Goal: Find specific fact: Find specific fact

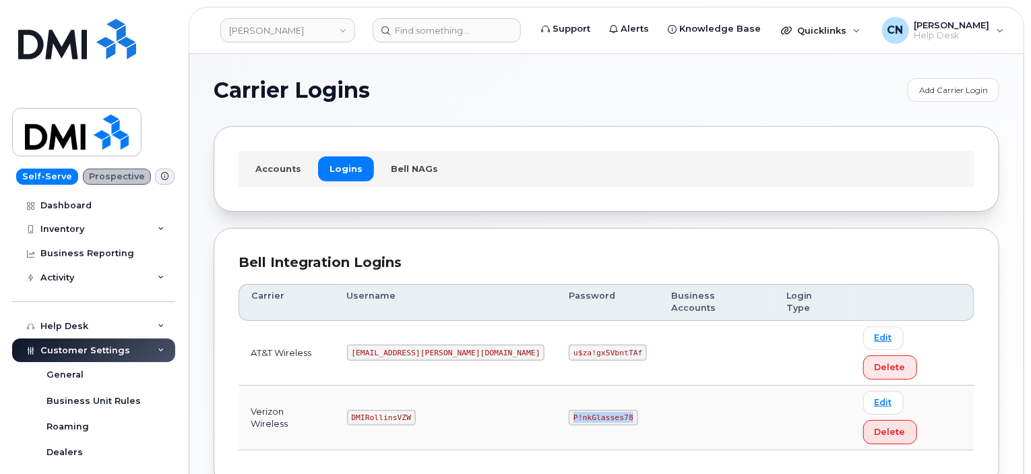
drag, startPoint x: 512, startPoint y: 359, endPoint x: 617, endPoint y: 353, distance: 105.4
click at [601, 386] on td "P!nkGlasses78" at bounding box center [608, 418] width 102 height 65
copy code "P!nkGlasses78"
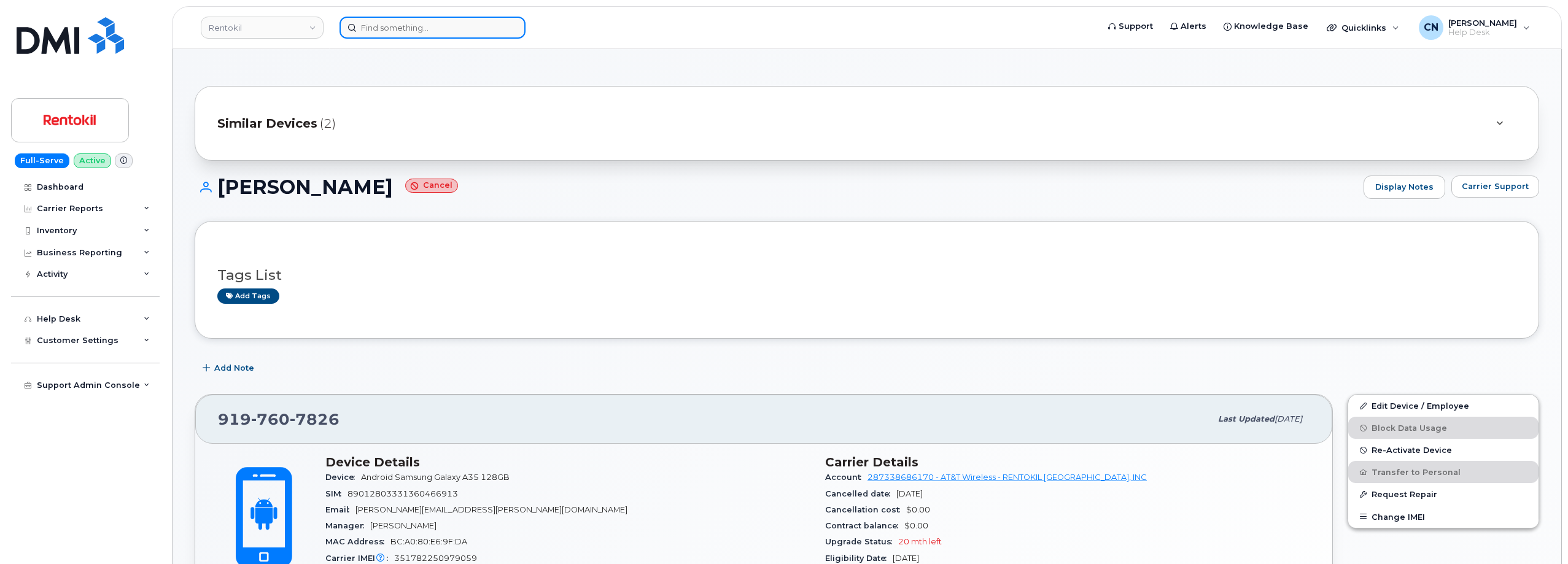
click at [420, 32] on input at bounding box center [433, 27] width 186 height 22
paste input "6394807510"
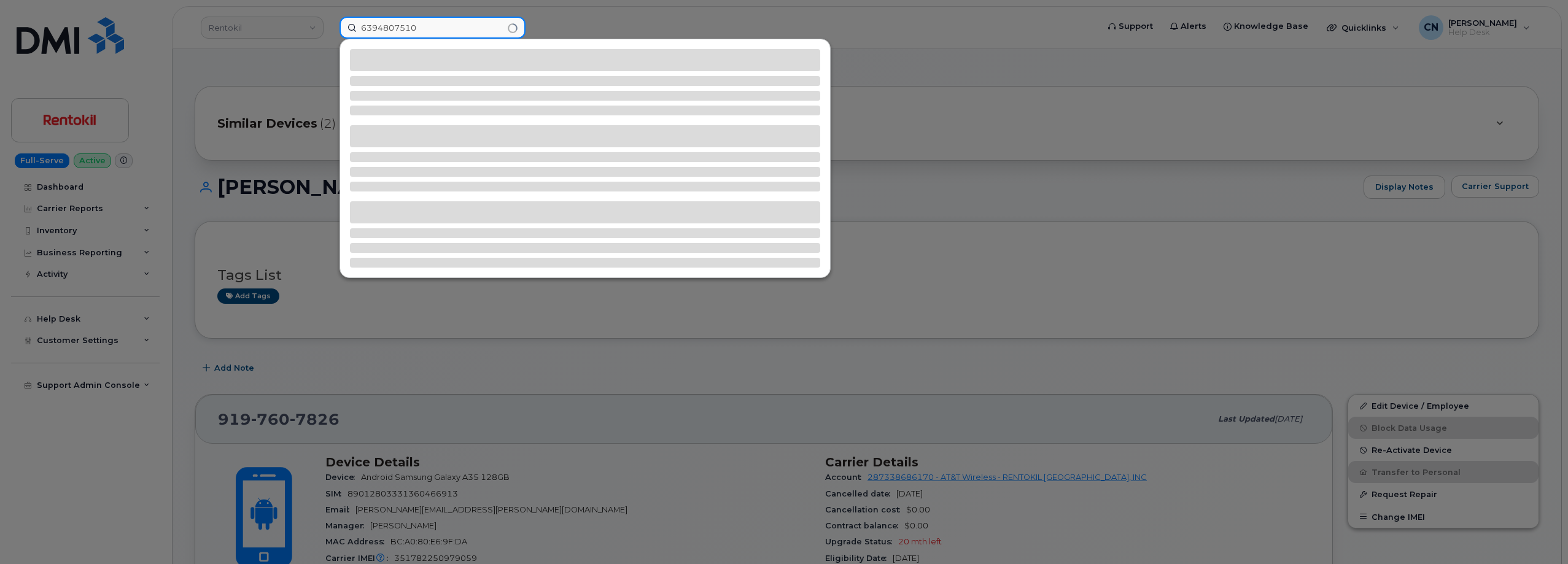
type input "6394807510"
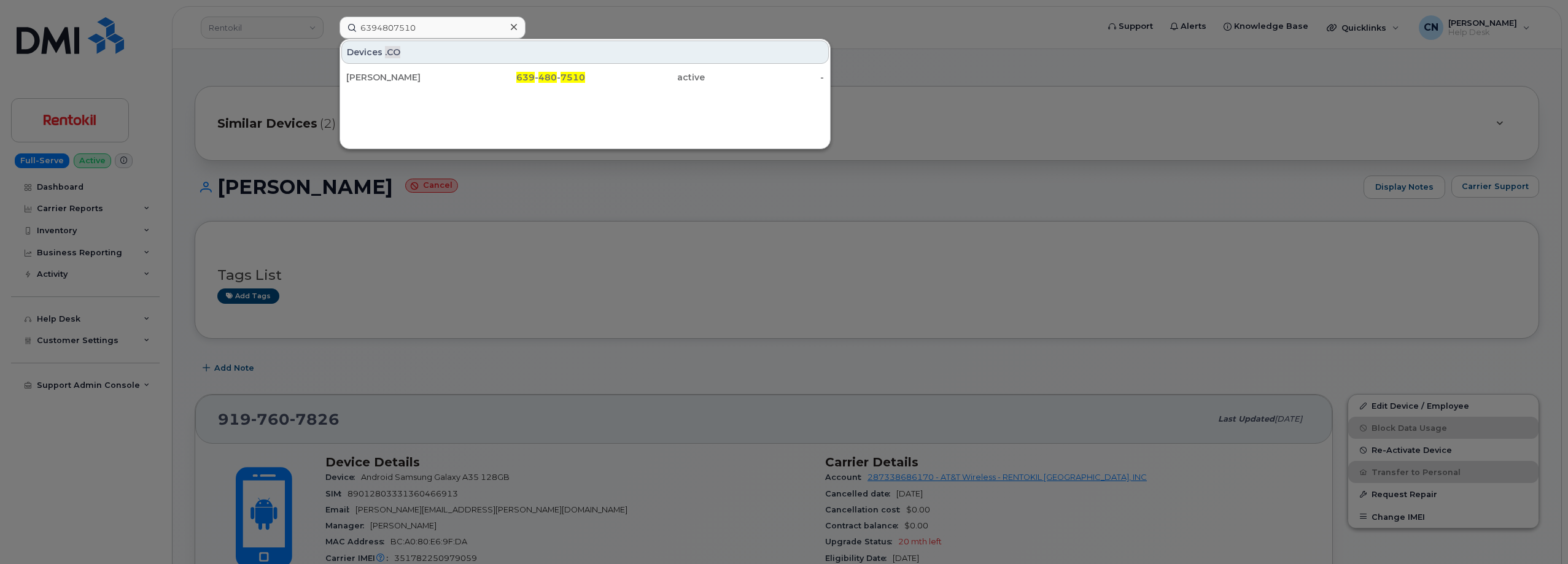
click at [393, 77] on div "[PERSON_NAME]" at bounding box center [405, 77] width 119 height 12
